Goal: Transaction & Acquisition: Obtain resource

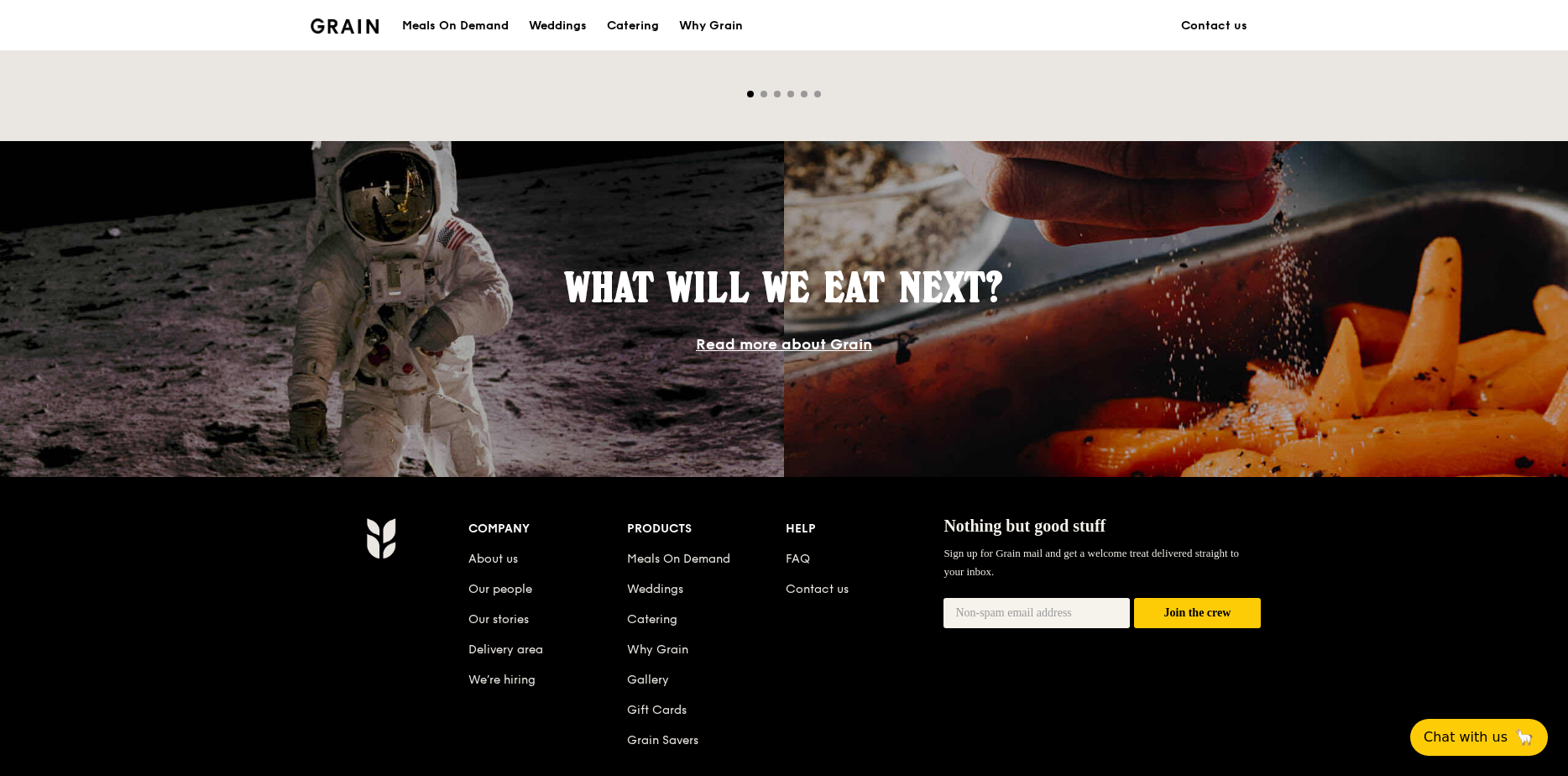
scroll to position [1427, 0]
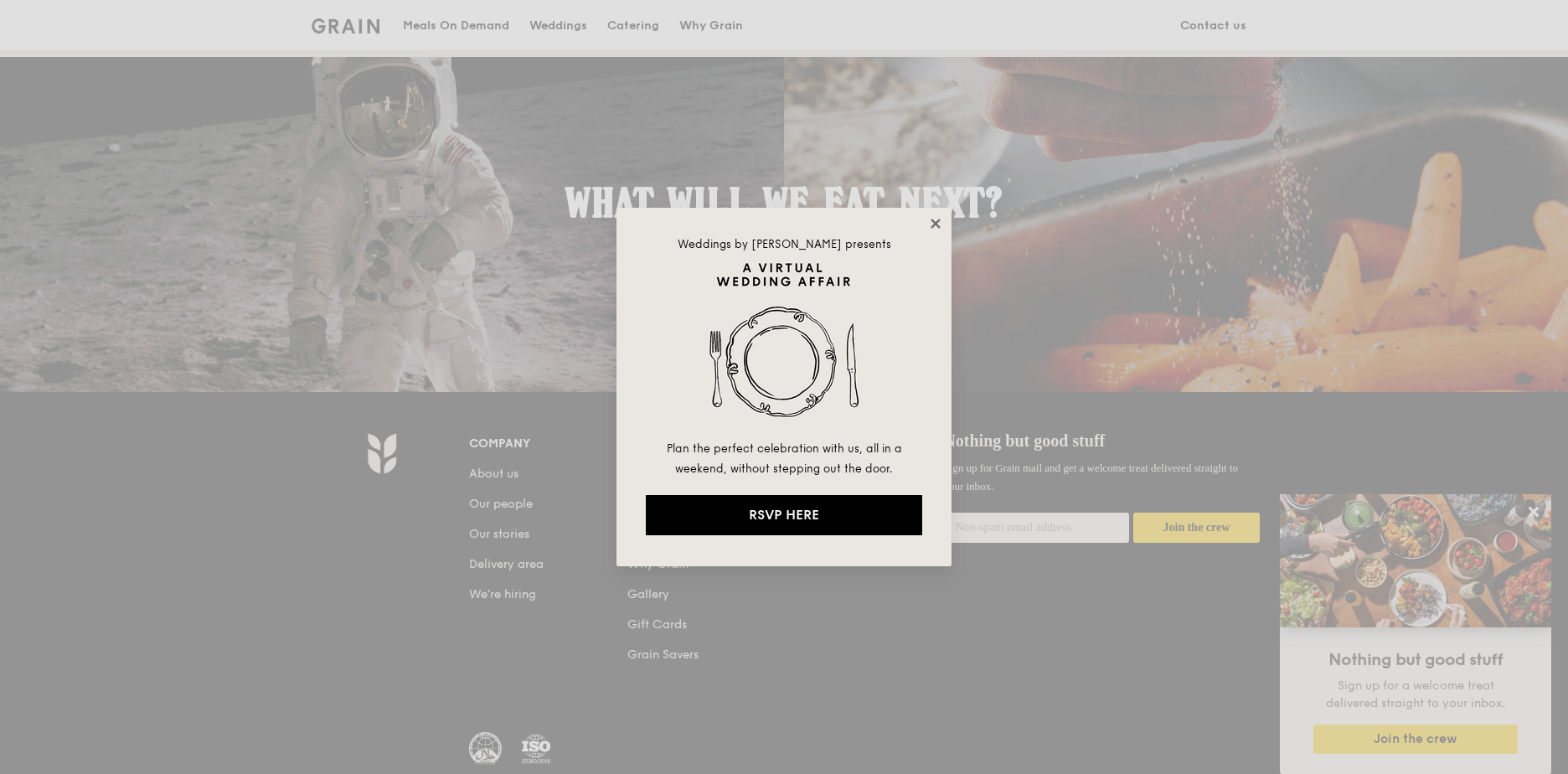
click at [940, 217] on icon at bounding box center [935, 223] width 15 height 15
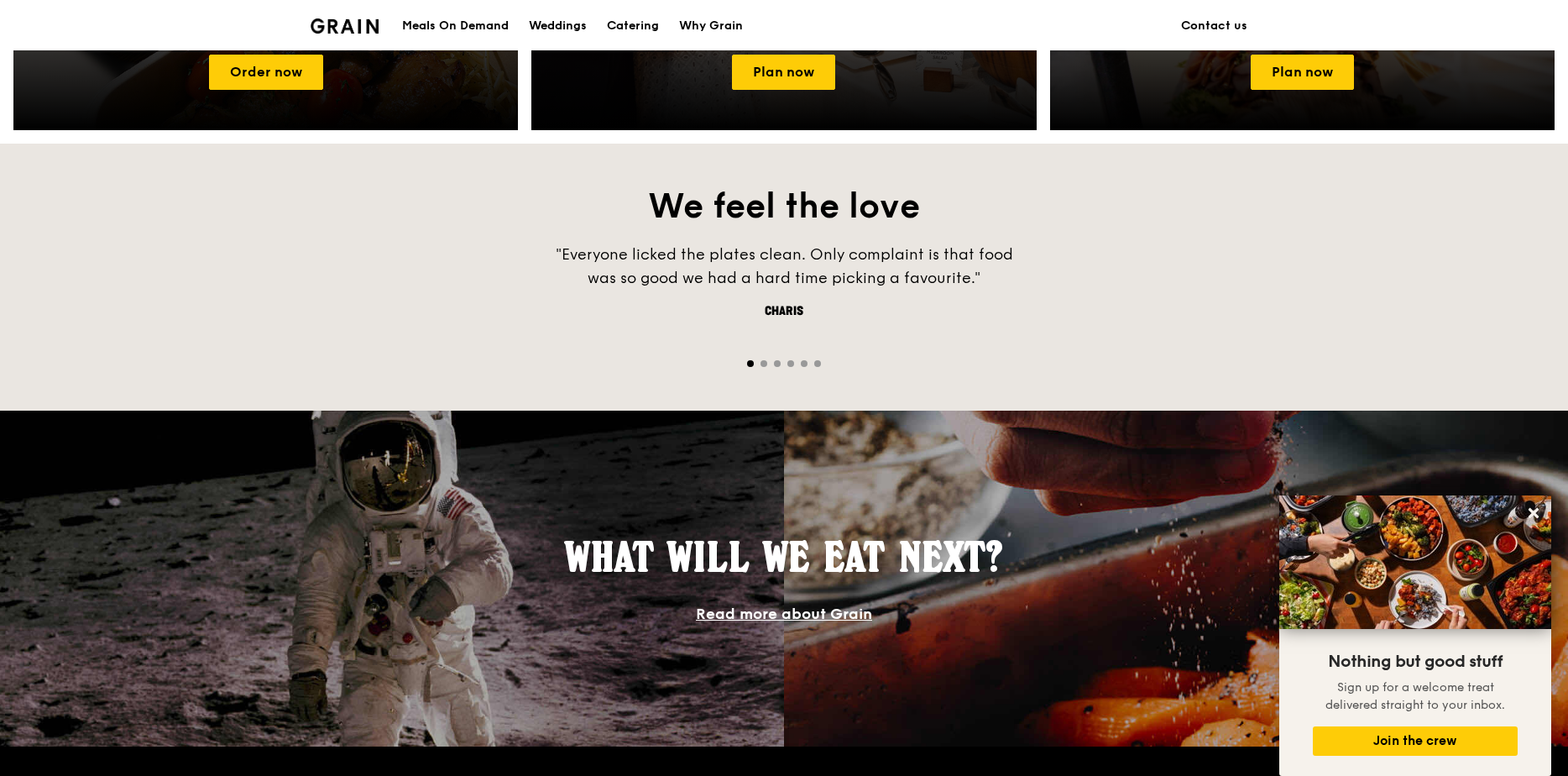
scroll to position [671, 0]
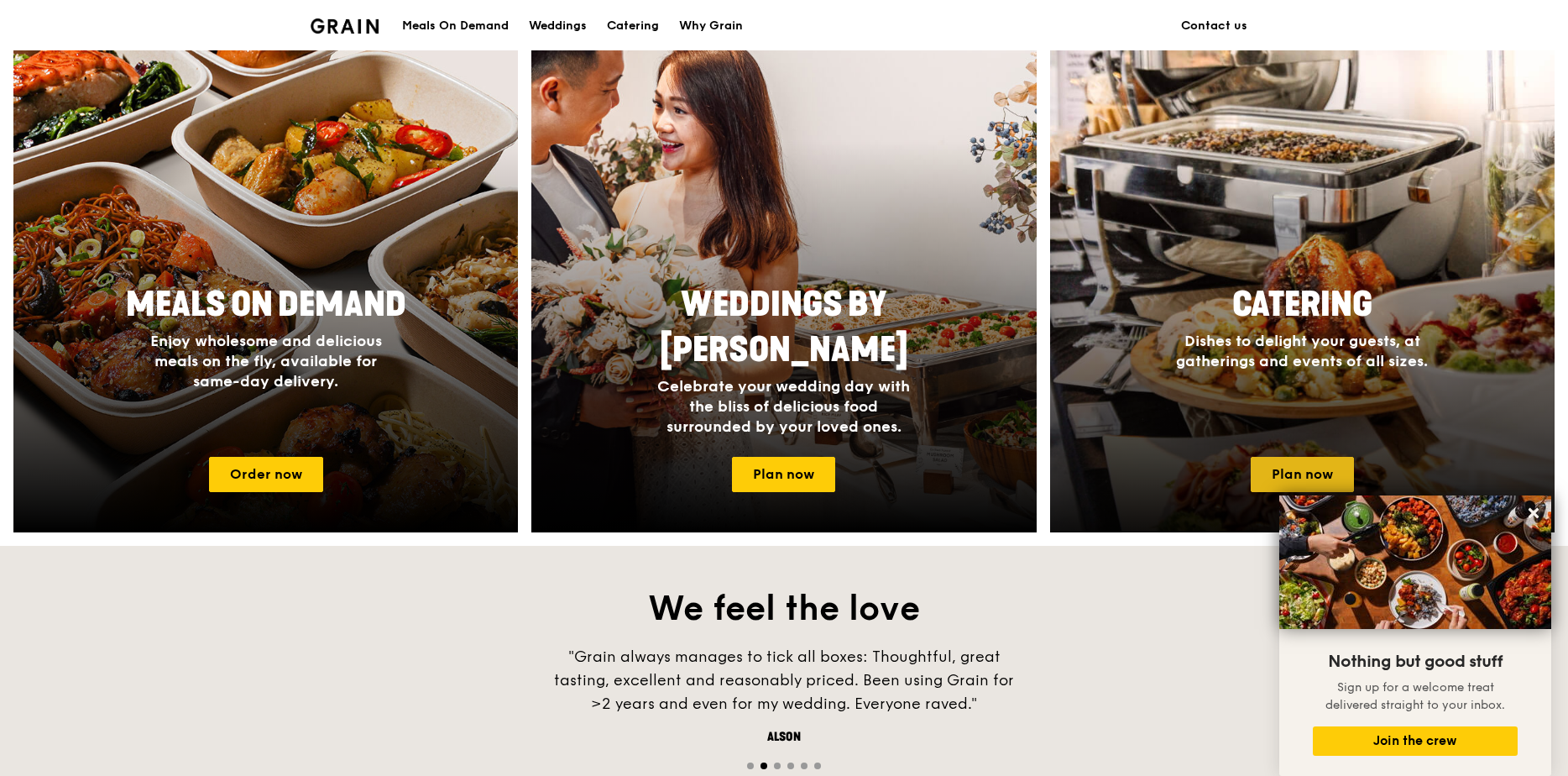
click at [1298, 461] on link "Plan now" at bounding box center [1303, 474] width 104 height 35
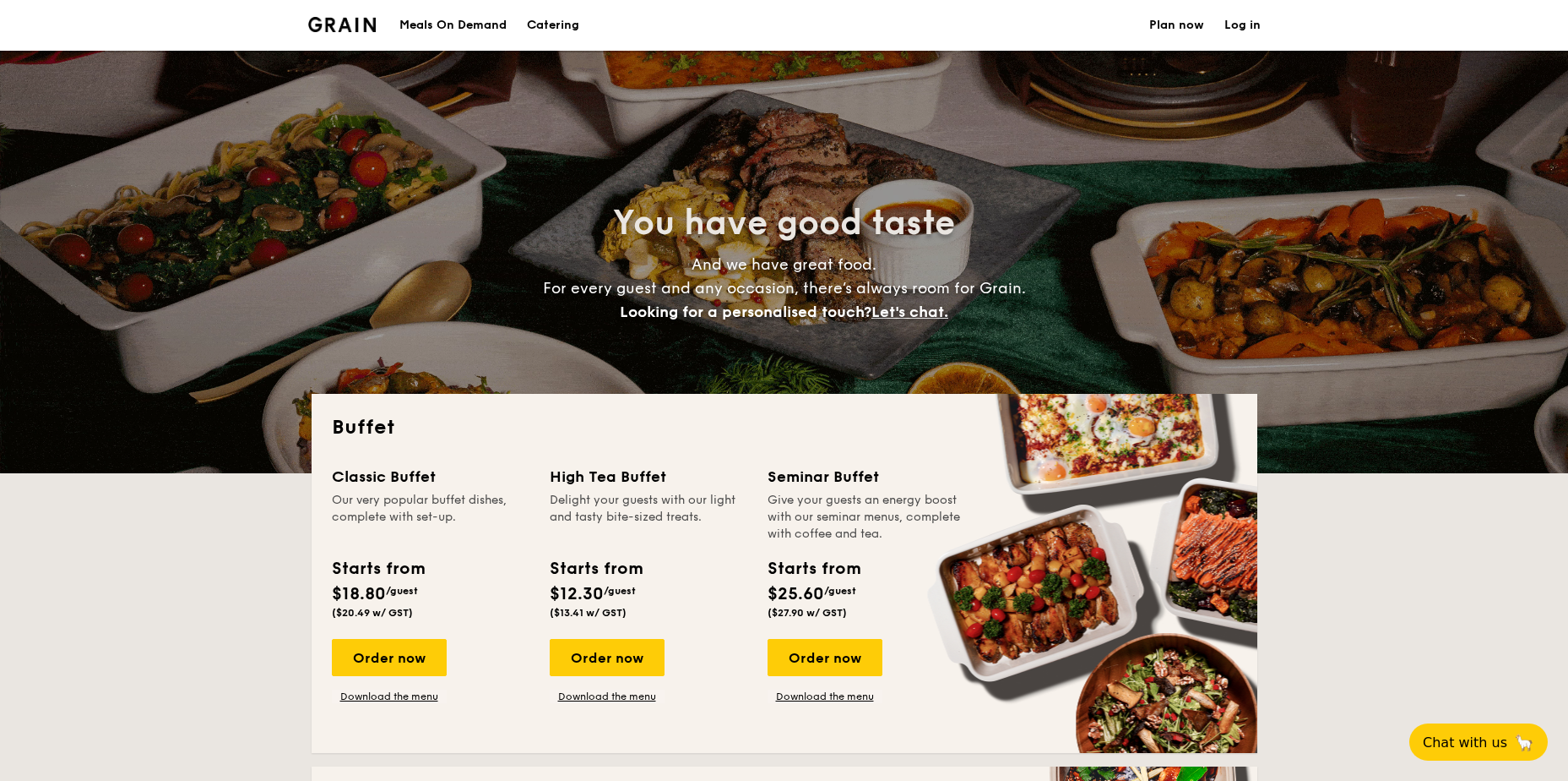
select select
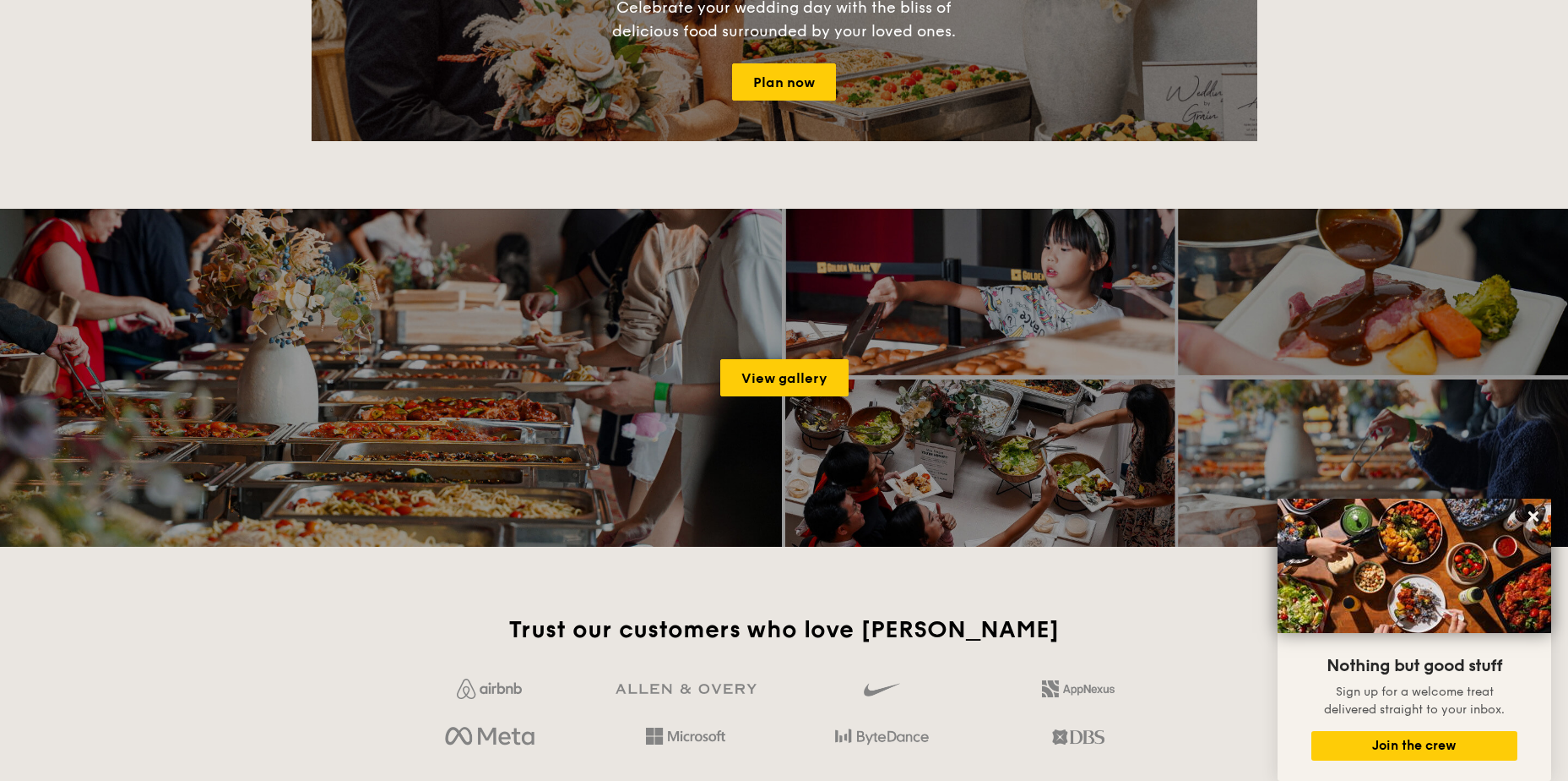
scroll to position [2145, 0]
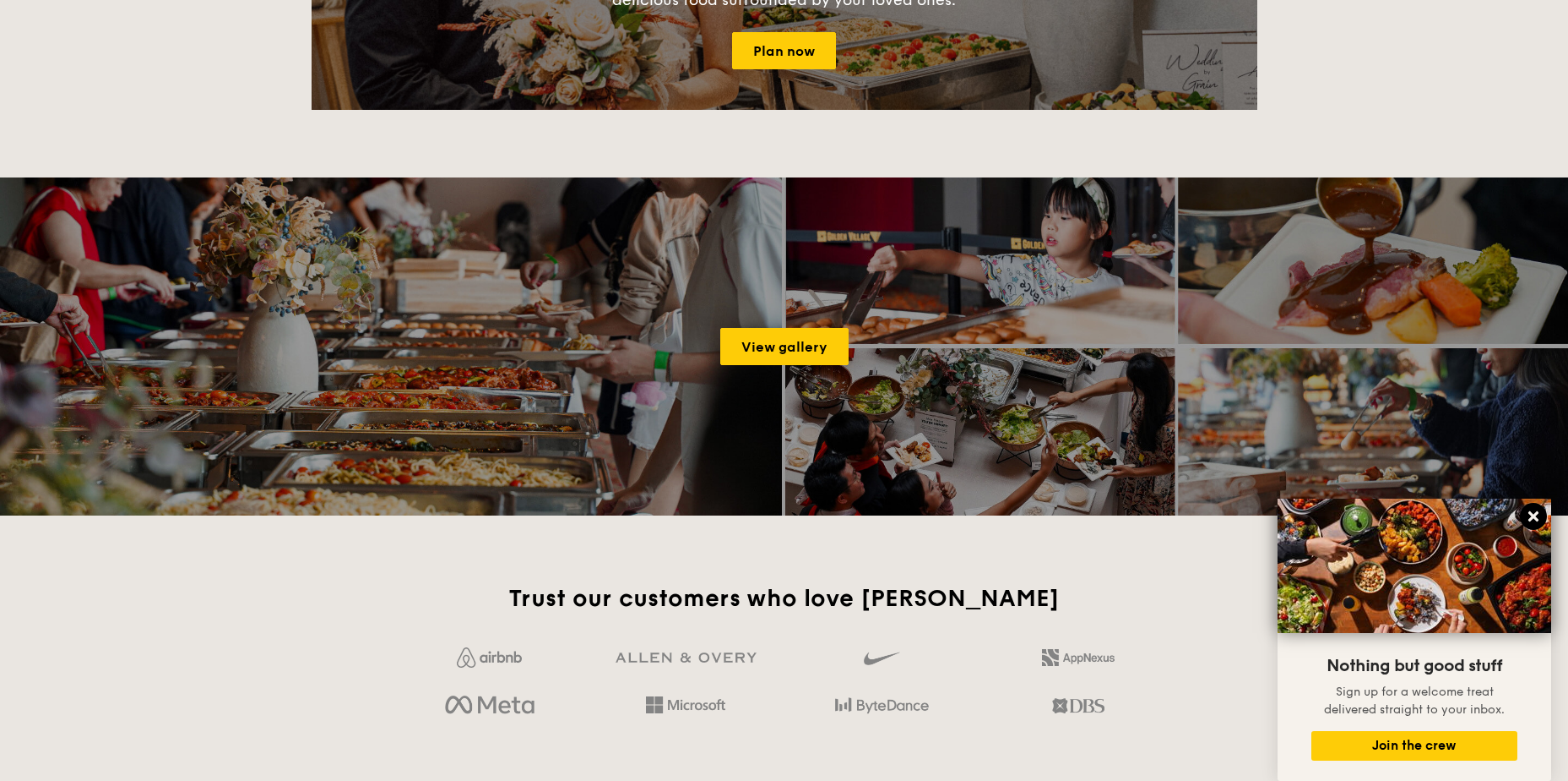
click at [1528, 516] on icon at bounding box center [1534, 516] width 15 height 15
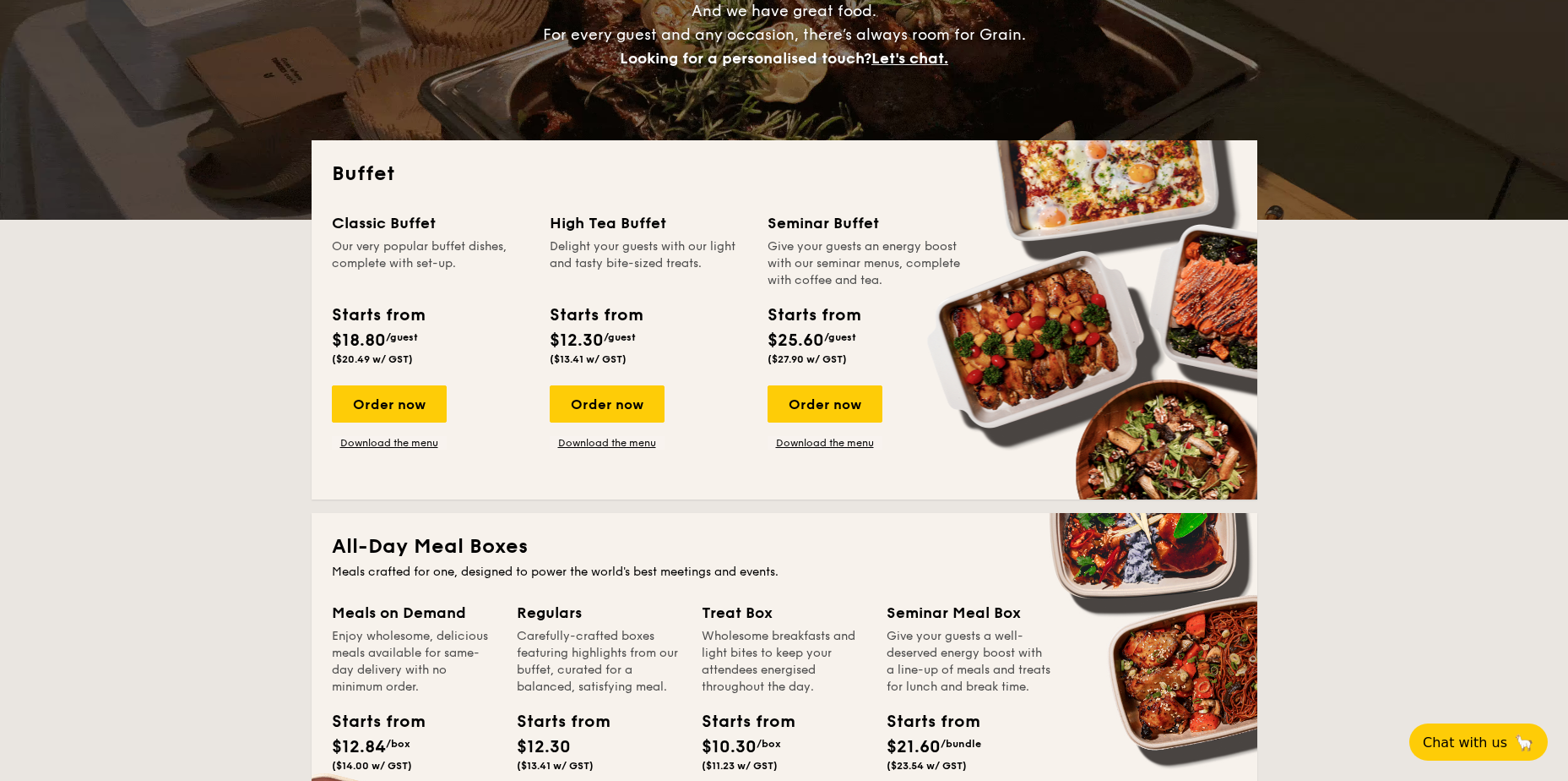
scroll to position [0, 0]
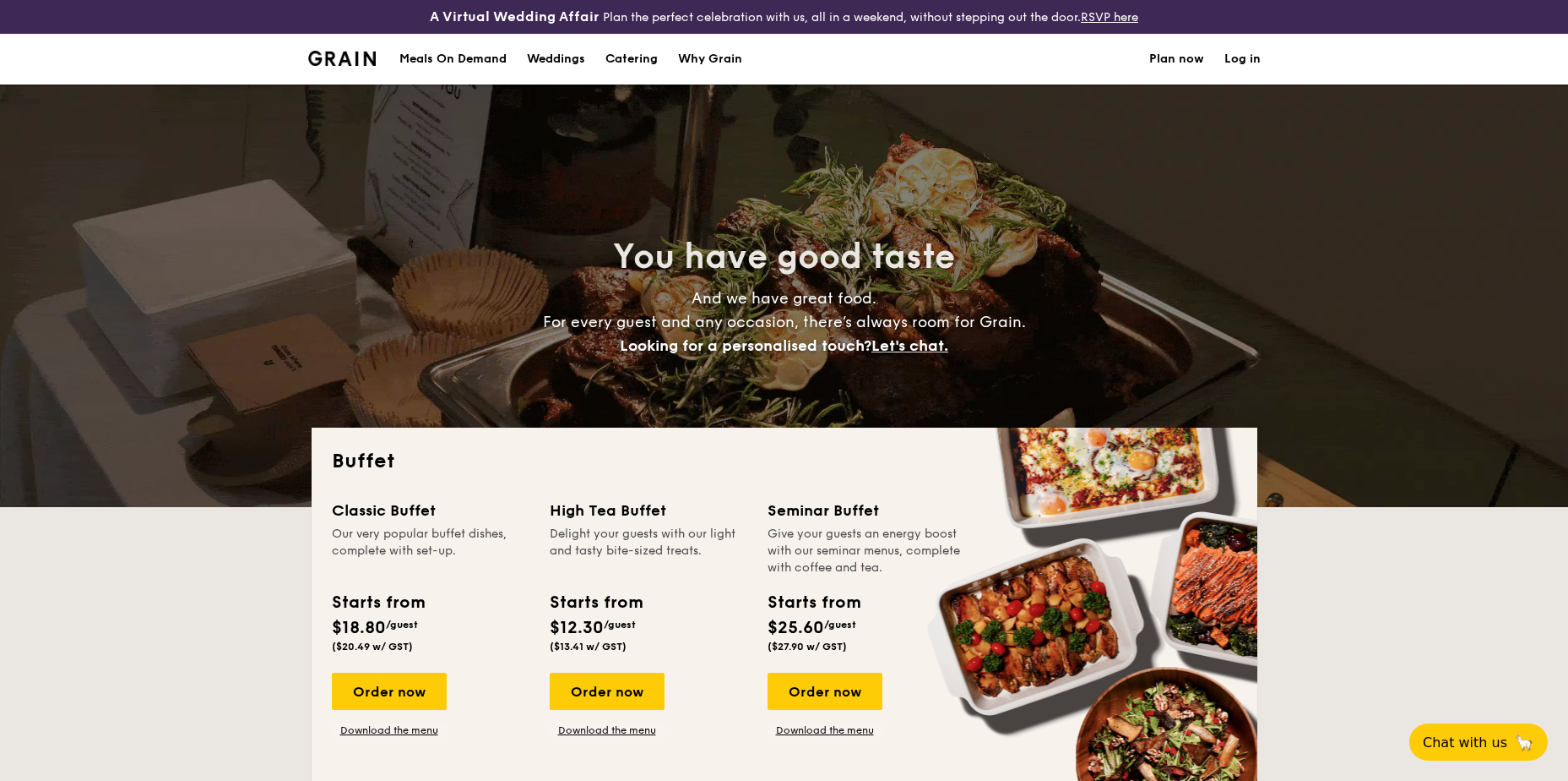
click at [634, 54] on h1 "Catering" at bounding box center [631, 59] width 53 height 51
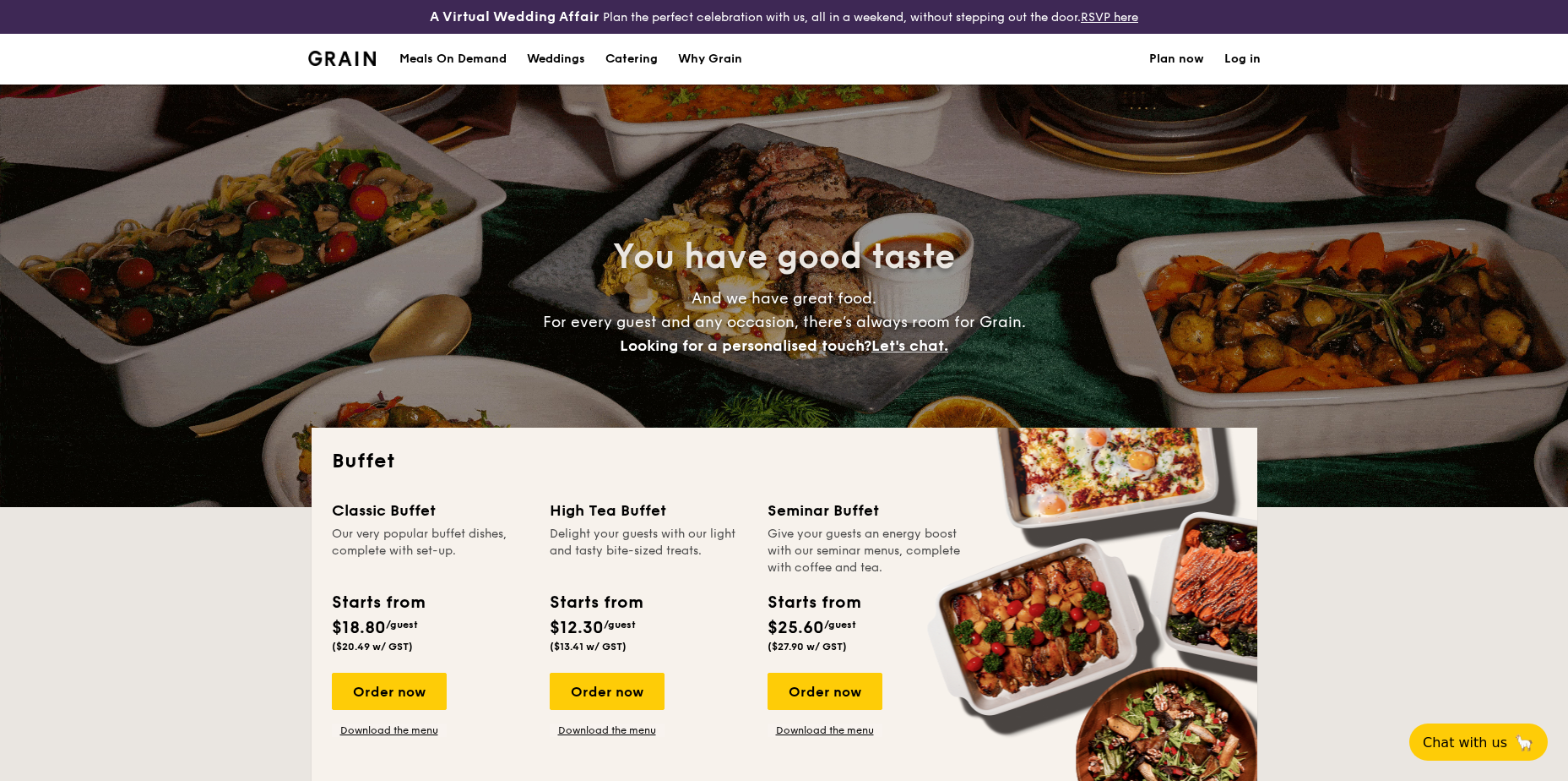
click at [645, 56] on h1 "Catering" at bounding box center [631, 59] width 53 height 51
click at [445, 54] on div "Meals On Demand" at bounding box center [453, 59] width 107 height 51
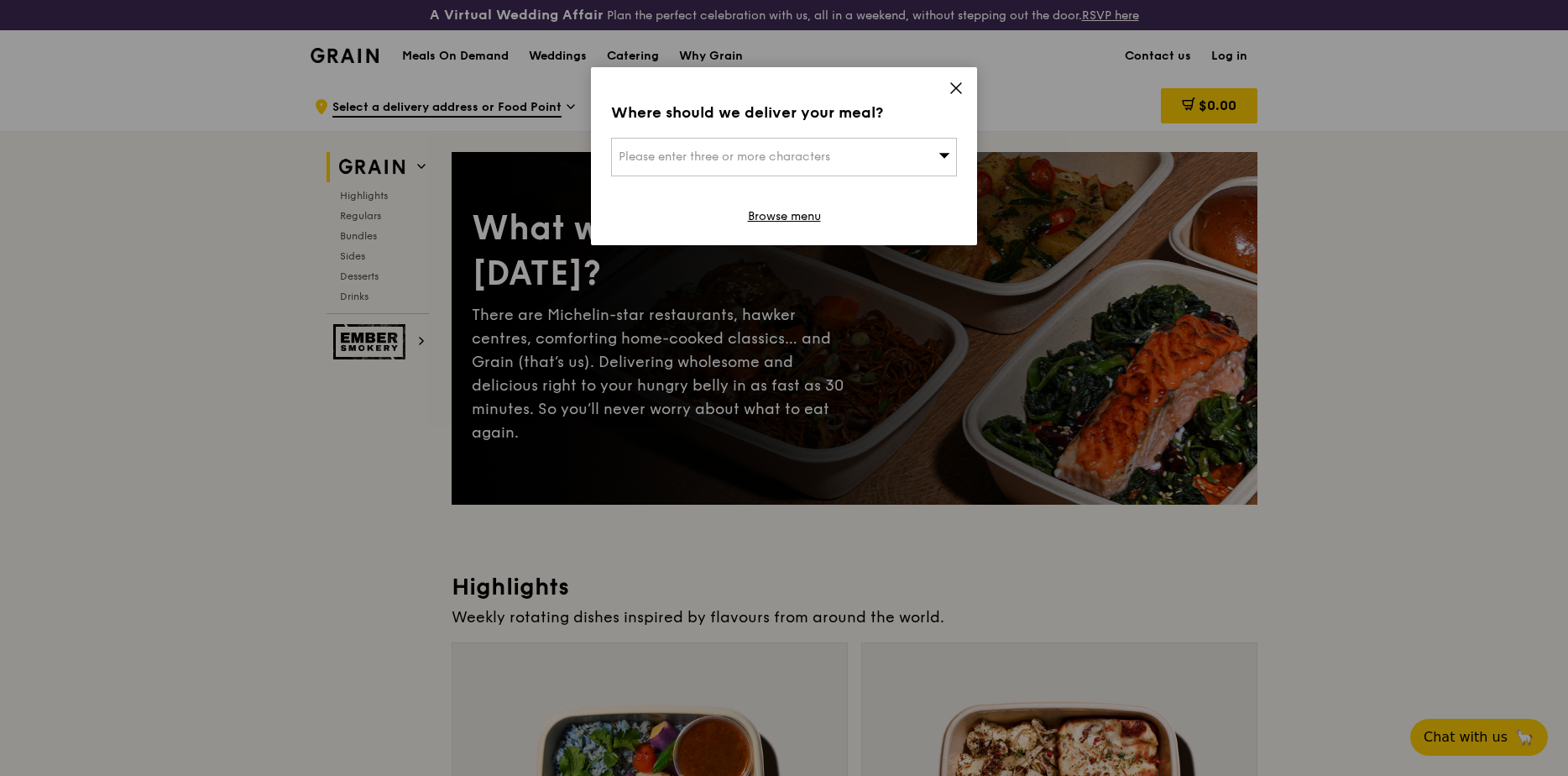
click at [955, 91] on icon at bounding box center [956, 88] width 15 height 15
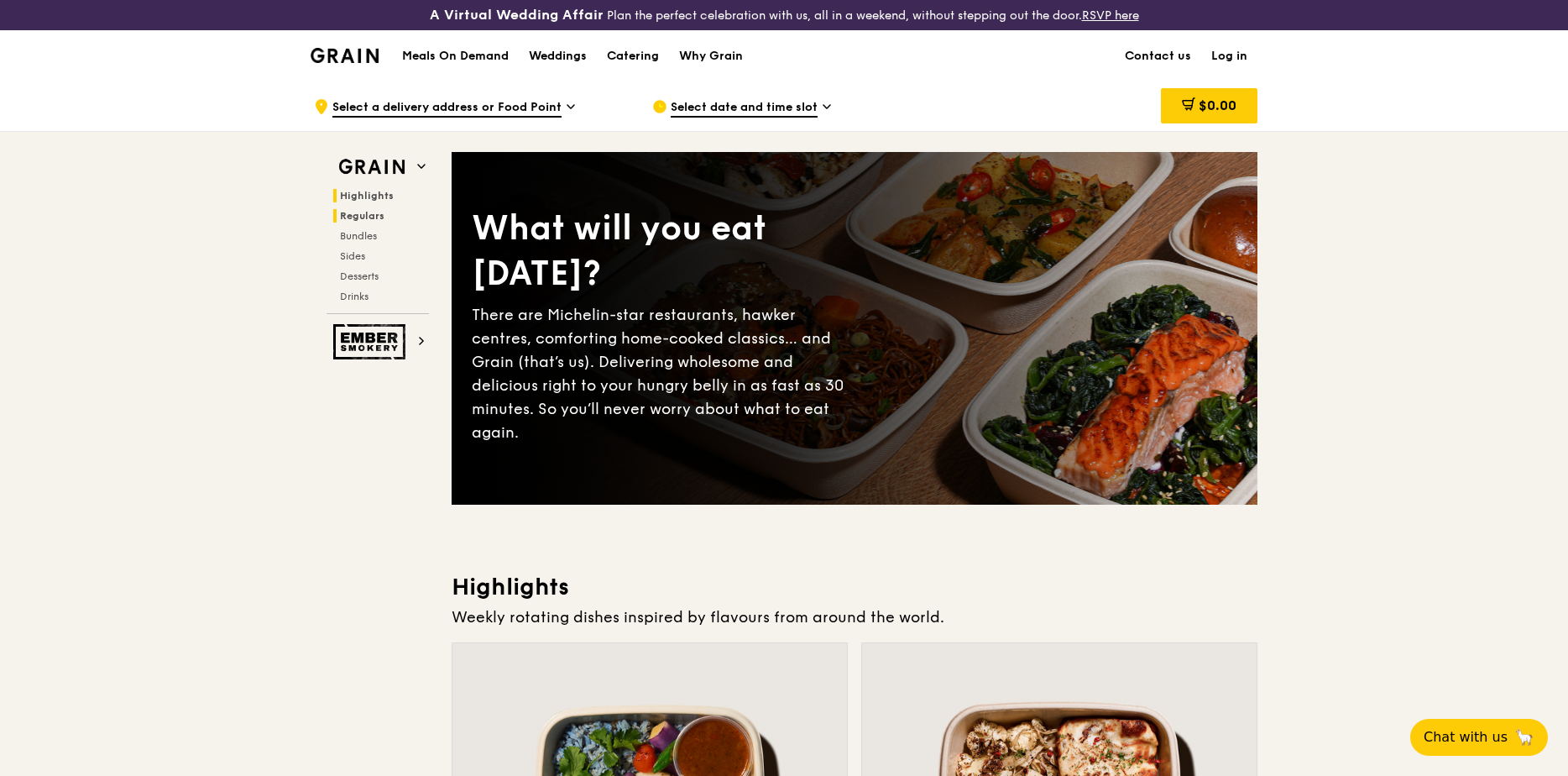
click at [356, 218] on span "Regulars" at bounding box center [362, 216] width 45 height 12
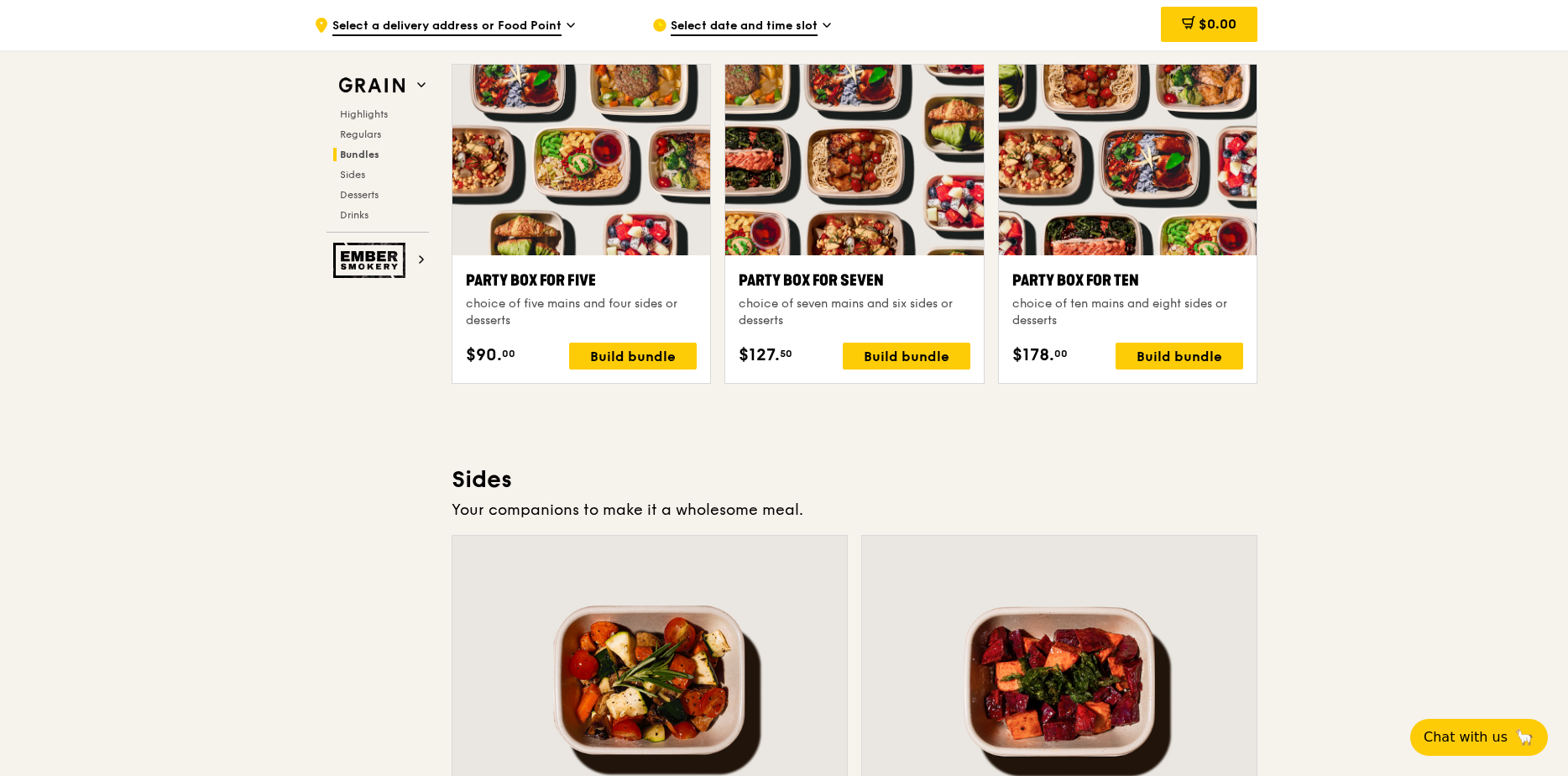
scroll to position [2999, 0]
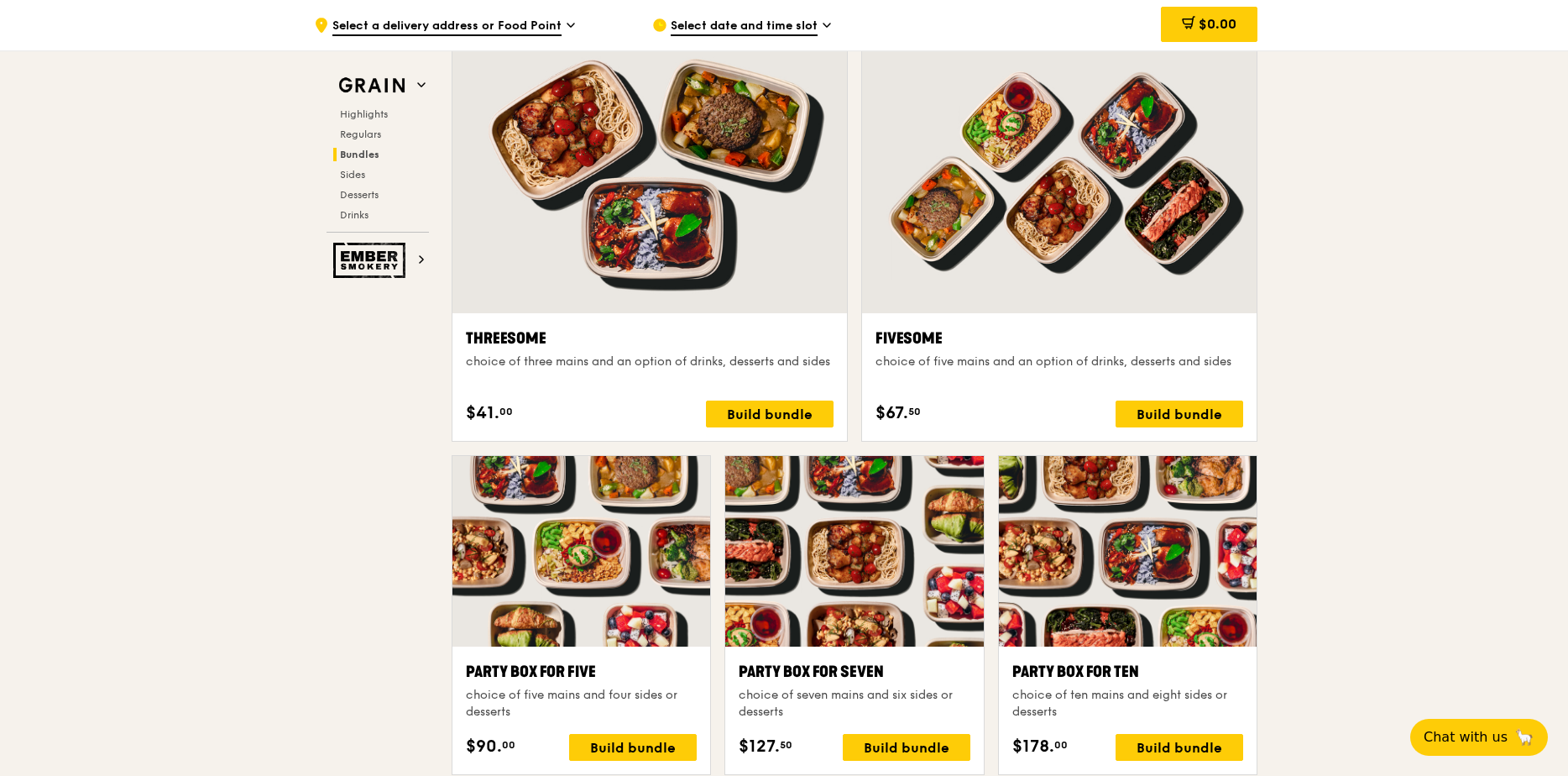
click at [798, 30] on span "Select date and time slot" at bounding box center [744, 27] width 147 height 18
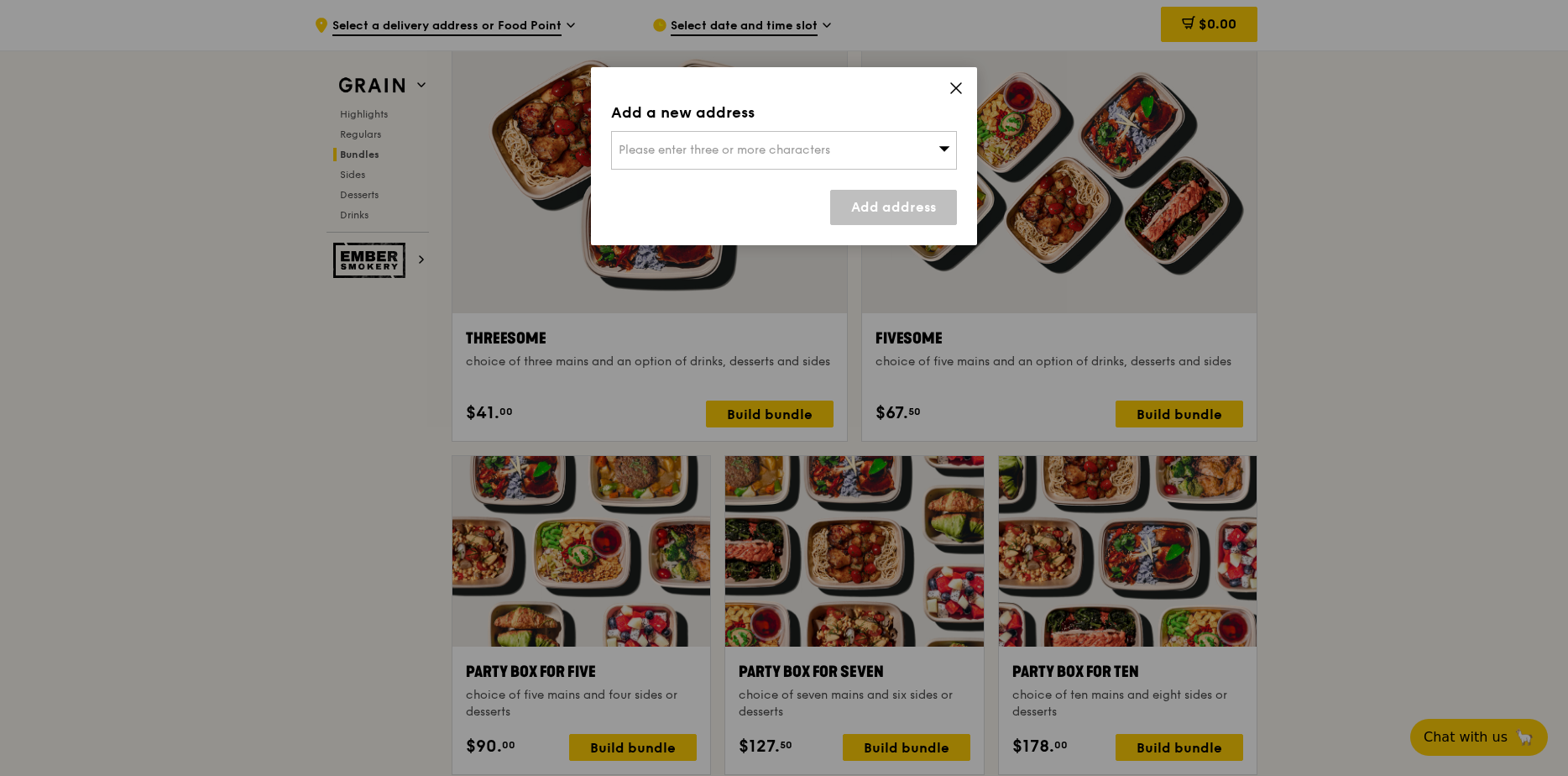
click at [701, 149] on span "Please enter three or more characters" at bounding box center [724, 150] width 212 height 15
click at [953, 85] on icon at bounding box center [956, 88] width 10 height 10
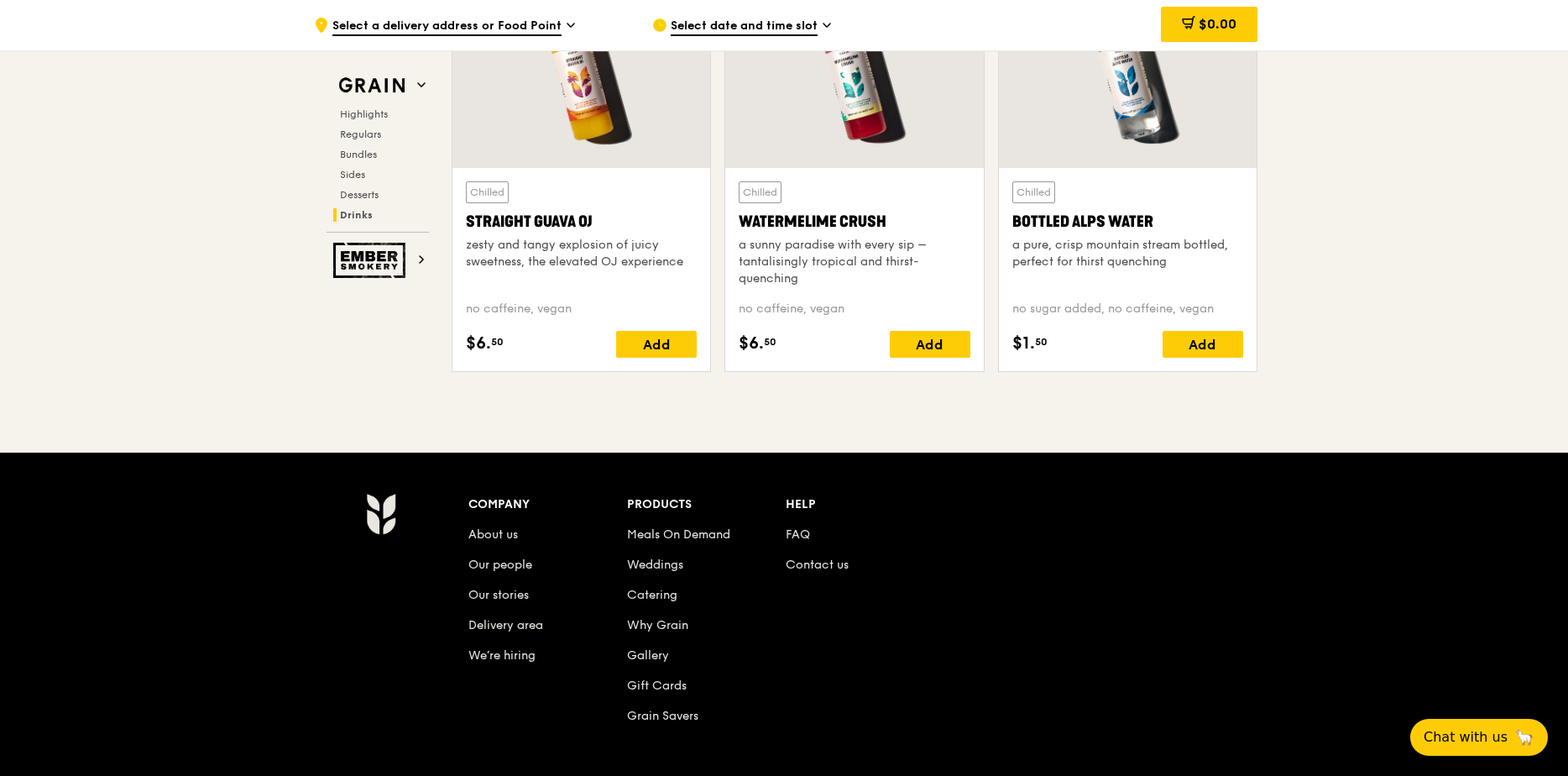
scroll to position [6776, 0]
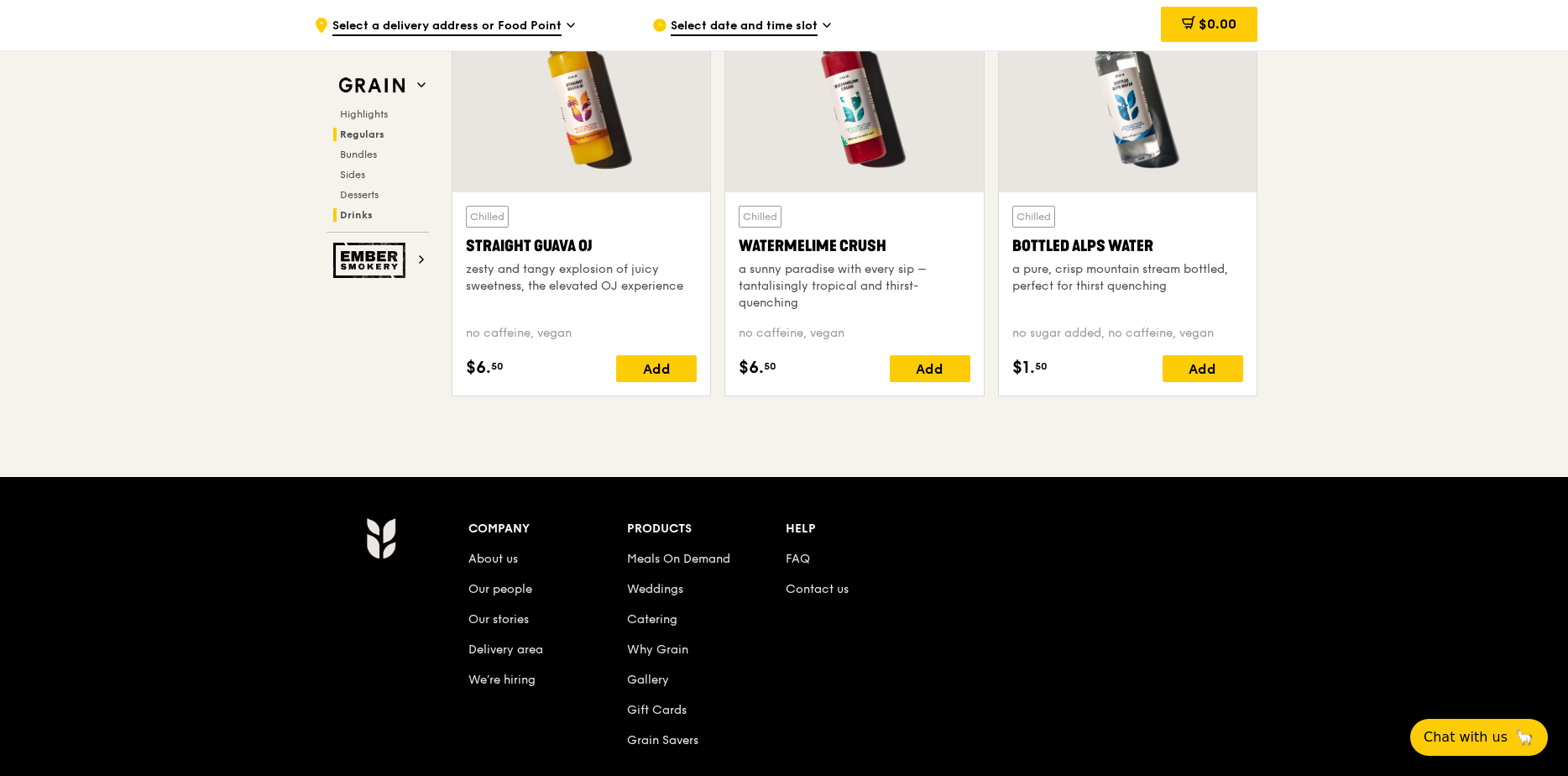
click at [370, 132] on span "Regulars" at bounding box center [362, 134] width 45 height 12
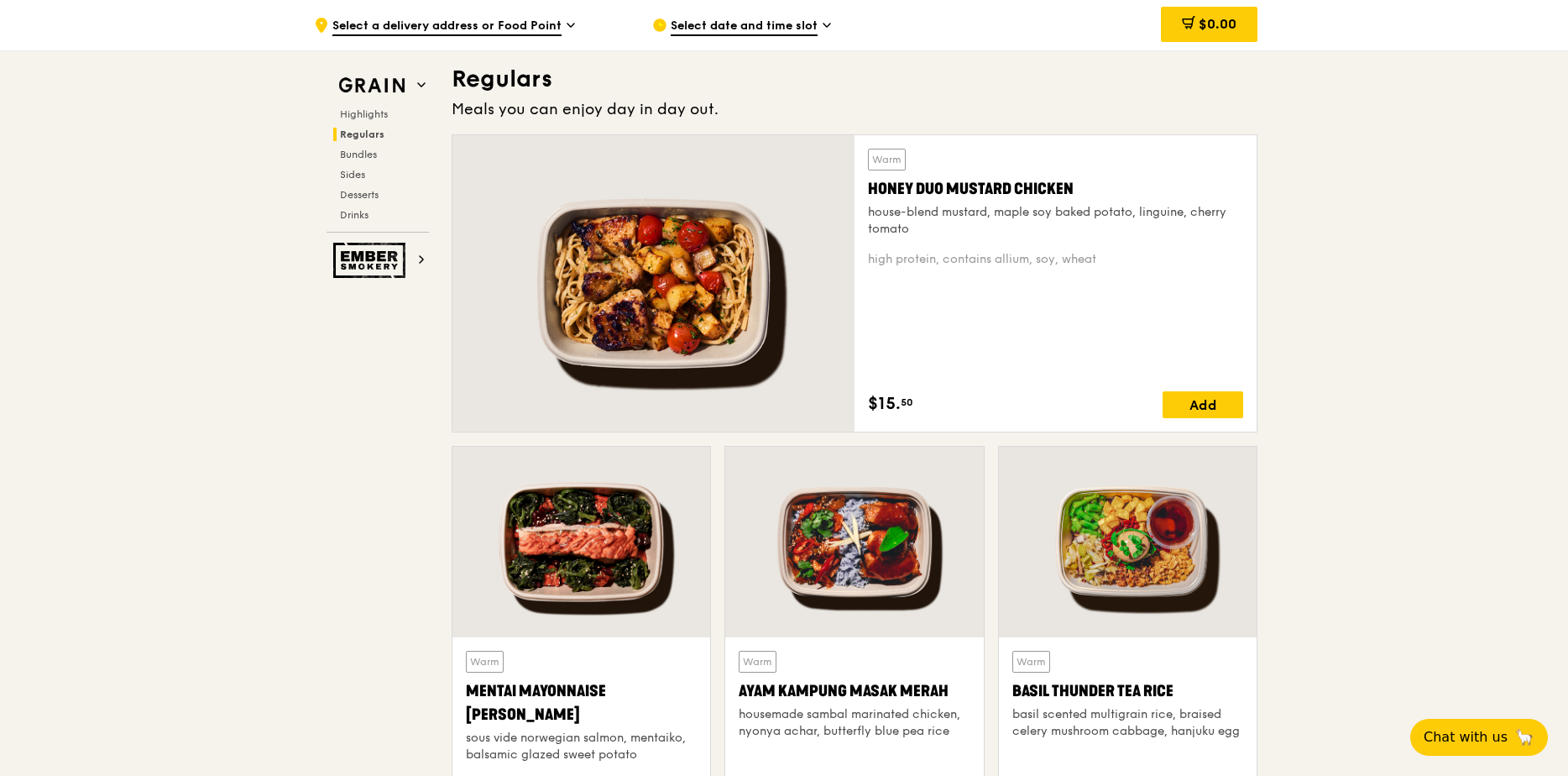
scroll to position [1151, 0]
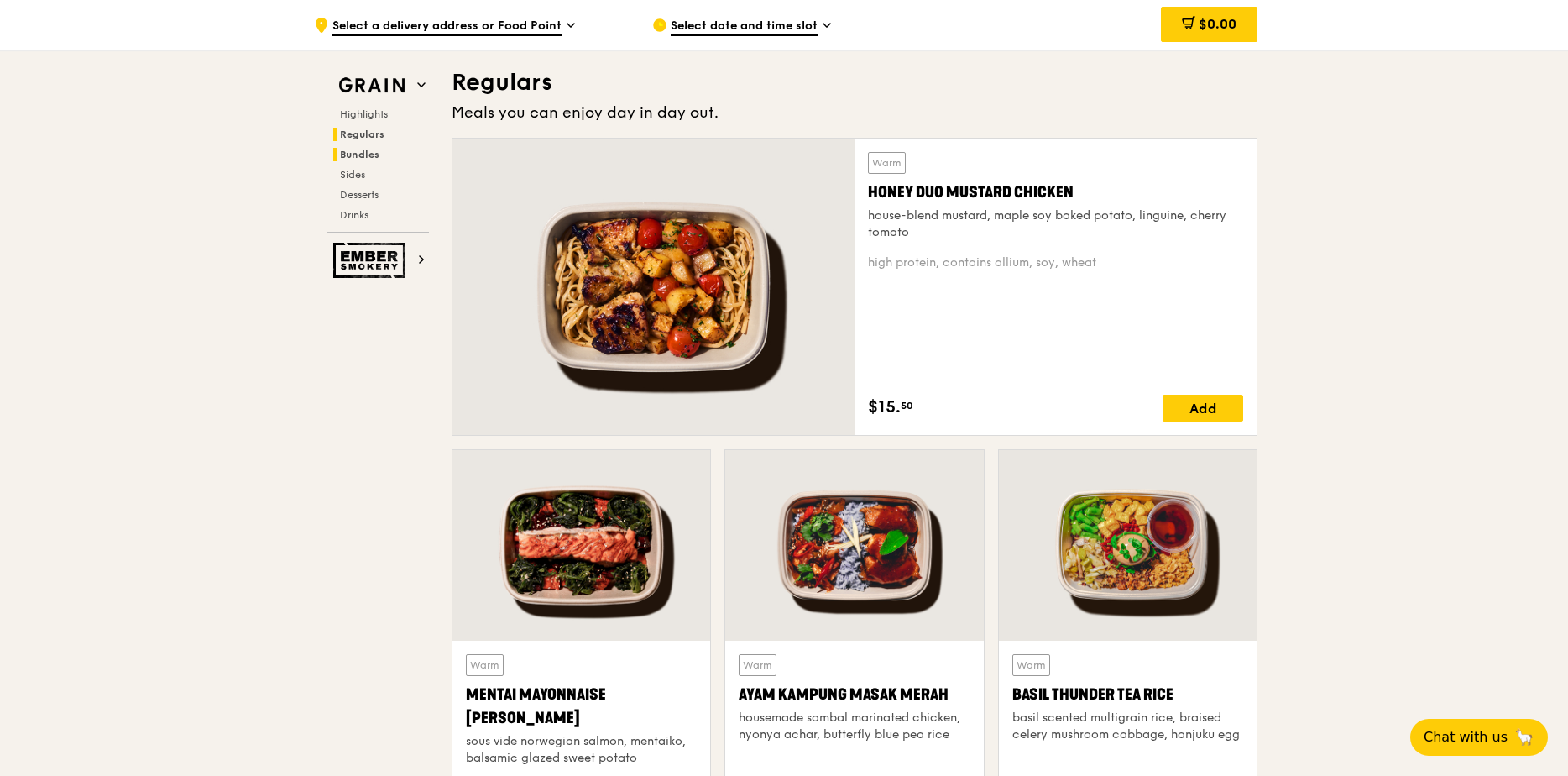
click at [374, 154] on span "Bundles" at bounding box center [360, 154] width 39 height 12
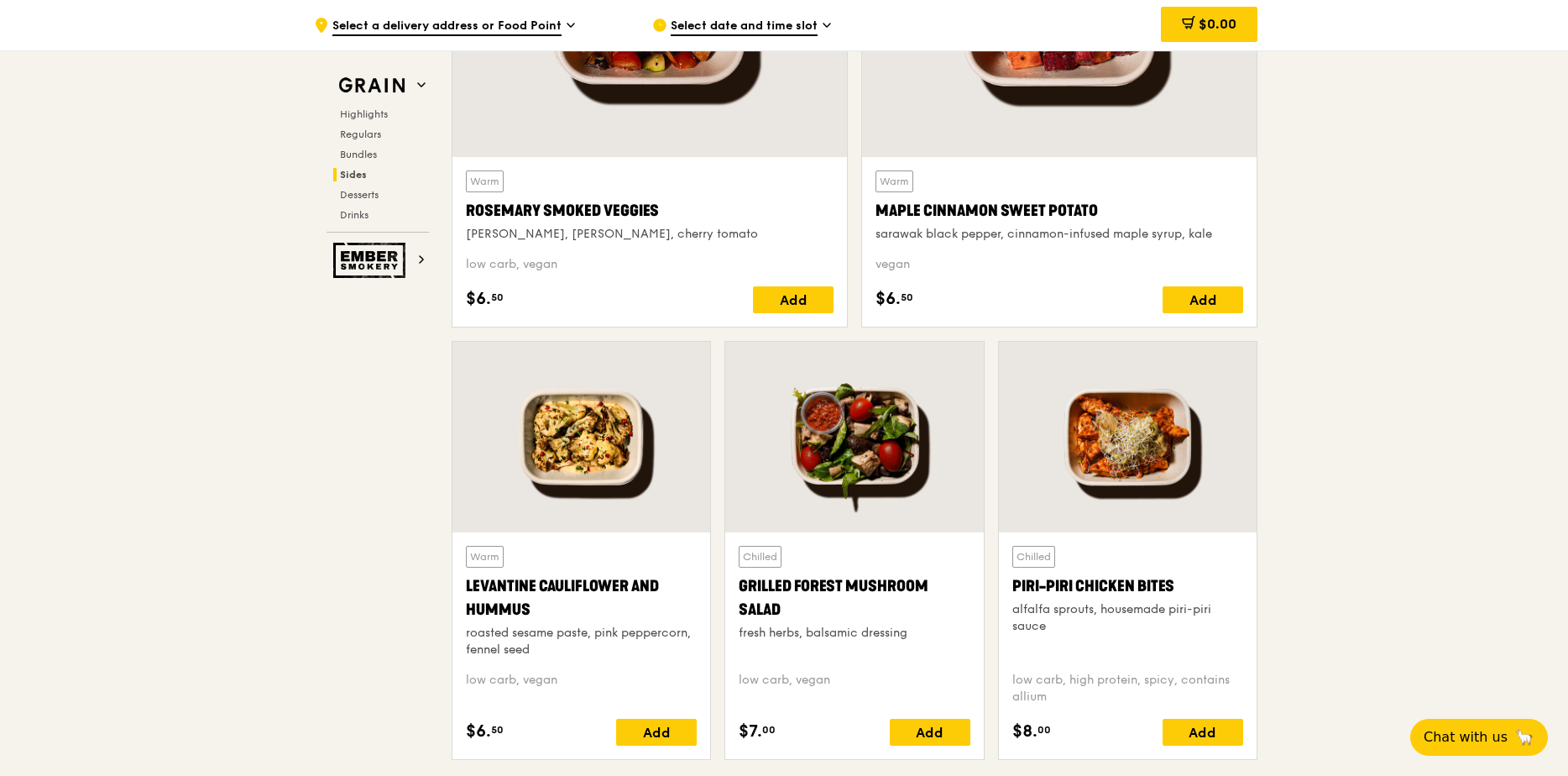
scroll to position [3387, 0]
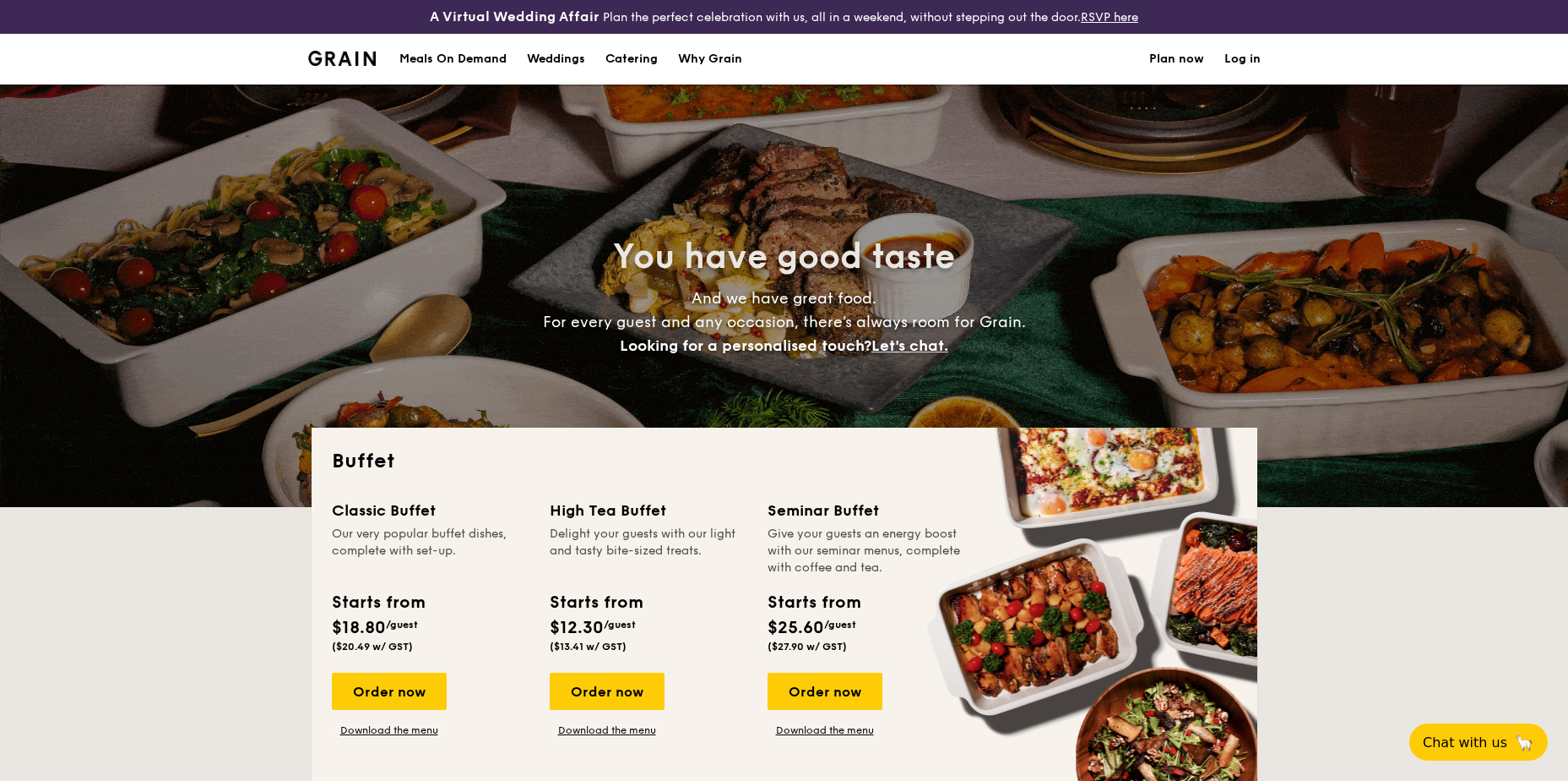
select select
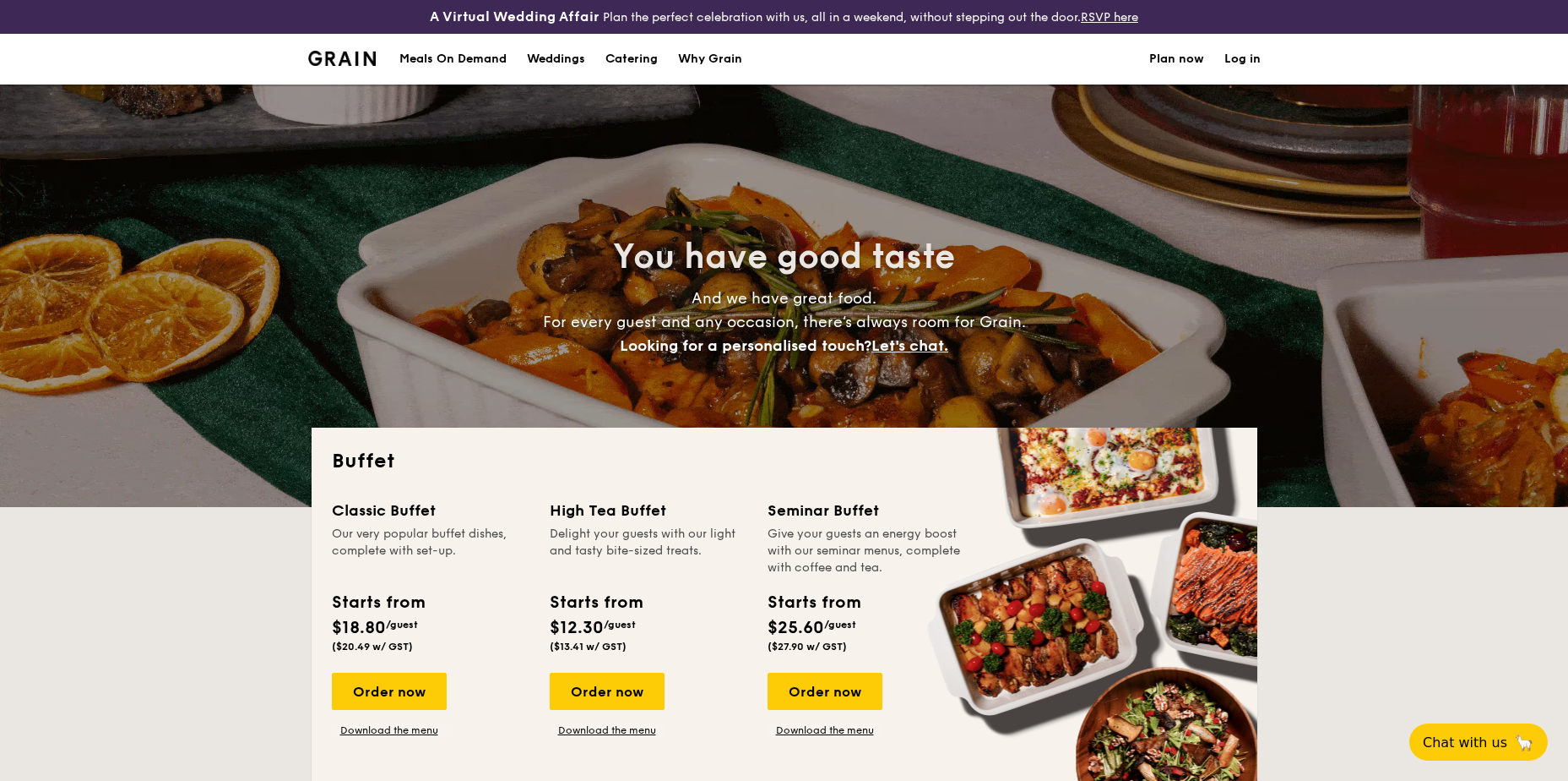
click at [644, 58] on h1 "Catering" at bounding box center [631, 59] width 53 height 51
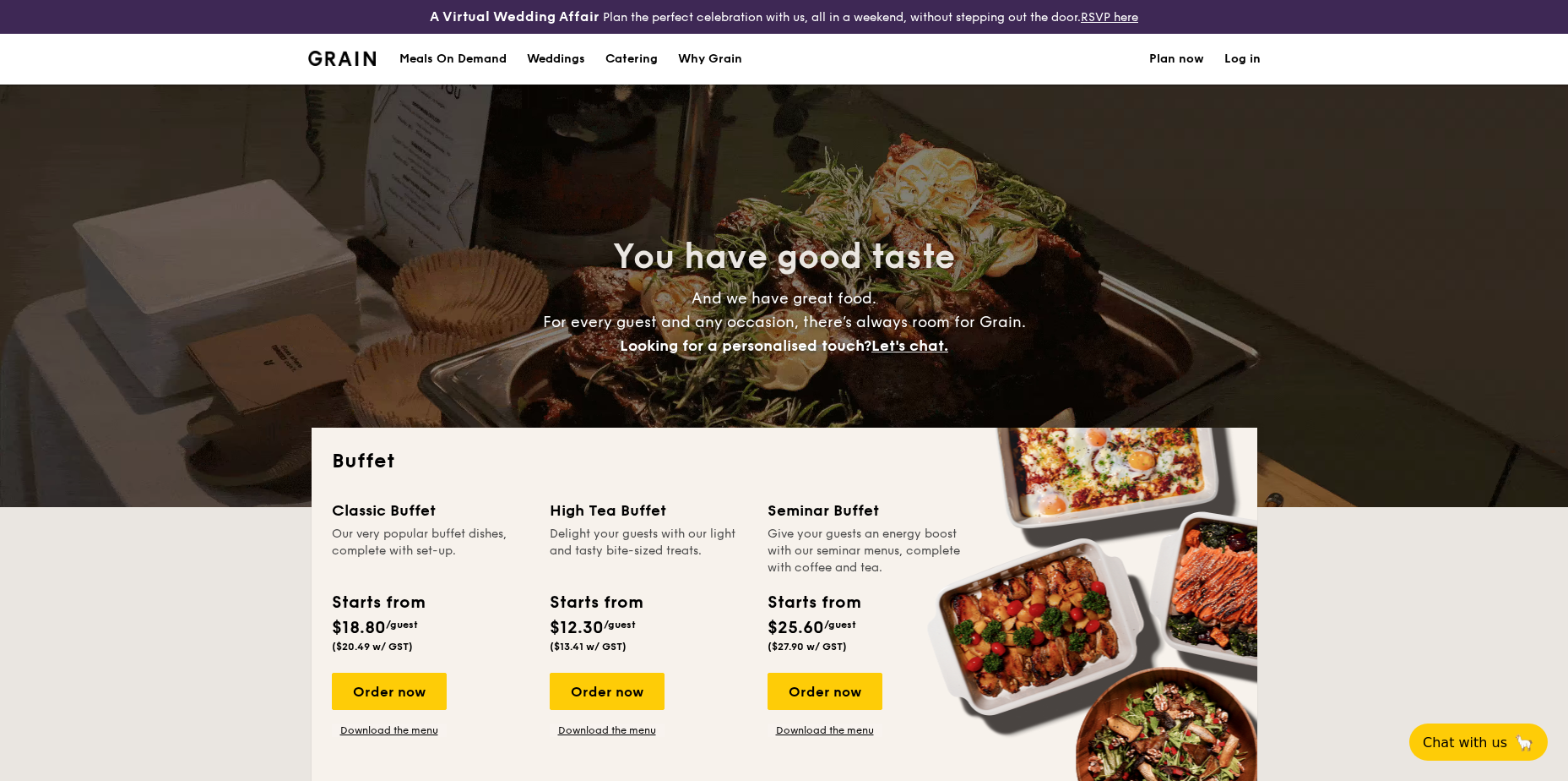
click at [634, 54] on h1 "Catering" at bounding box center [631, 59] width 53 height 51
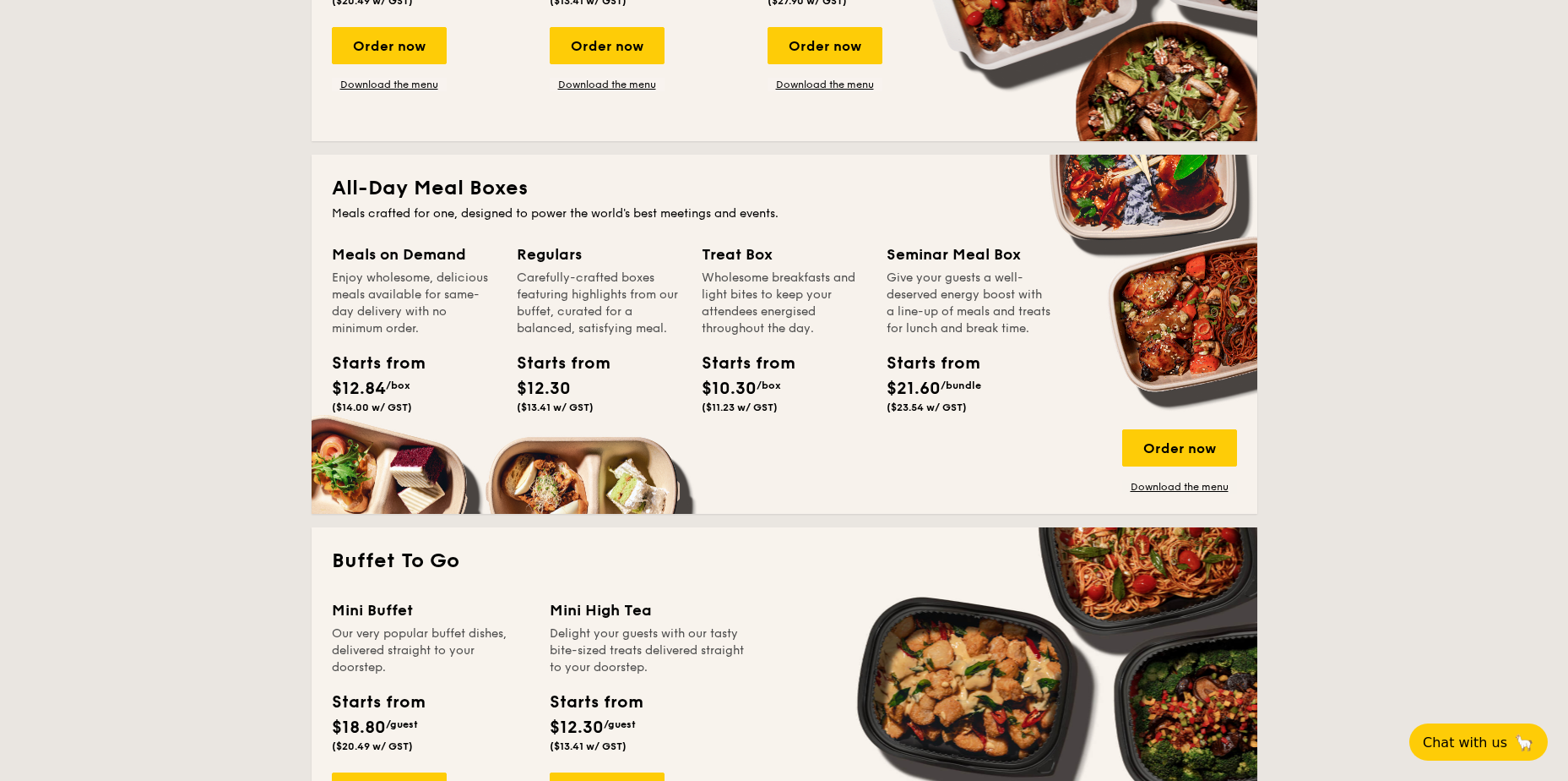
scroll to position [592, 0]
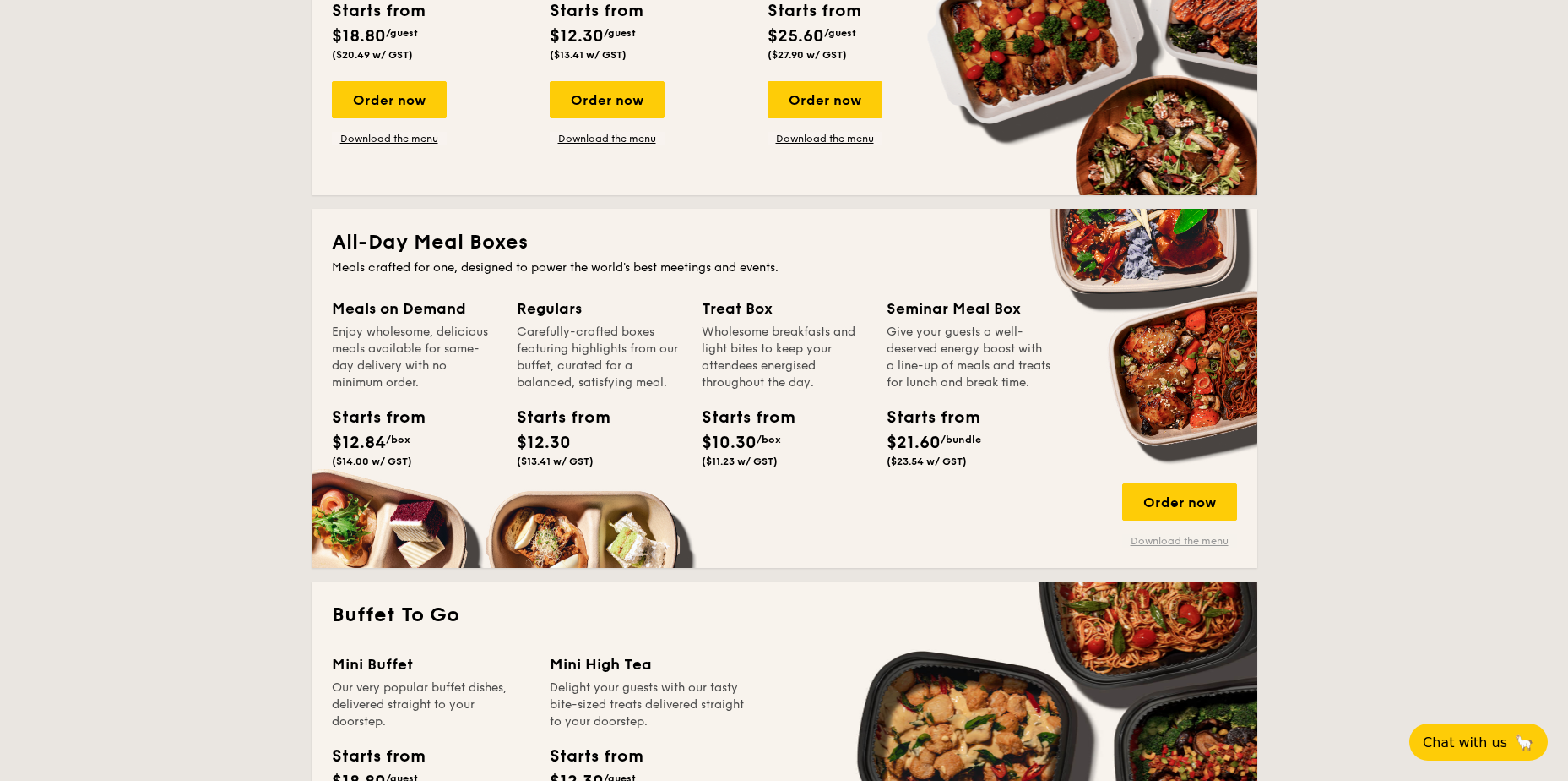
click at [1177, 543] on link "Download the menu" at bounding box center [1179, 540] width 114 height 14
